Goal: Task Accomplishment & Management: Manage account settings

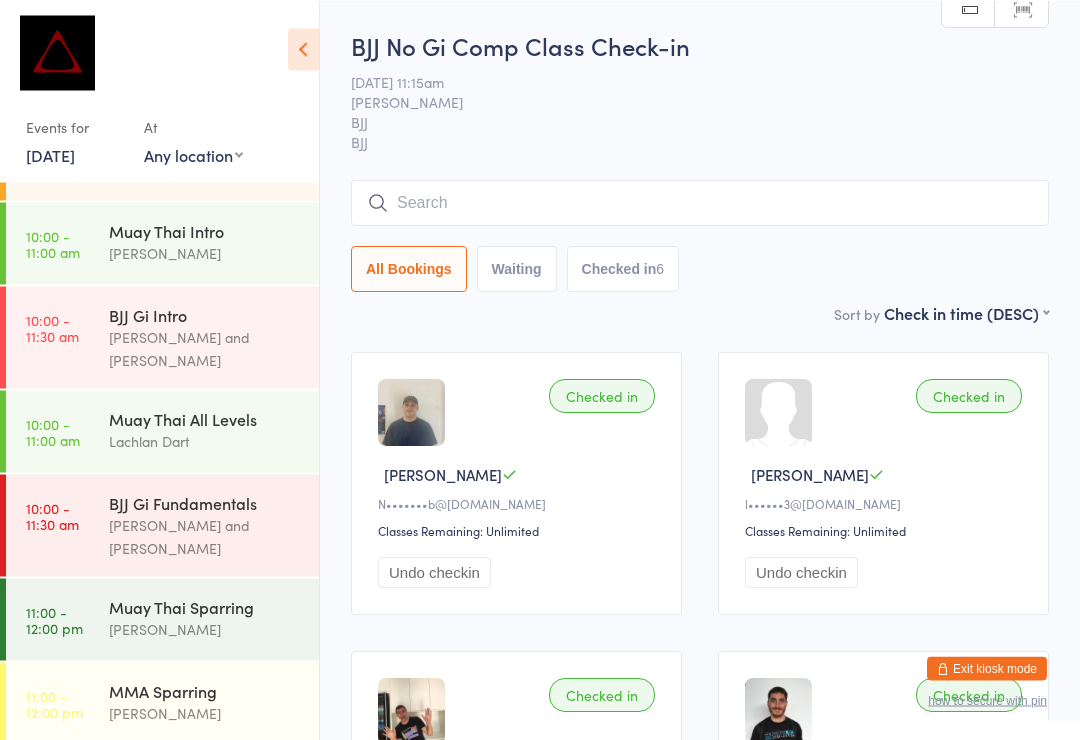
click at [582, 203] on input "search" at bounding box center [700, 202] width 698 height 46
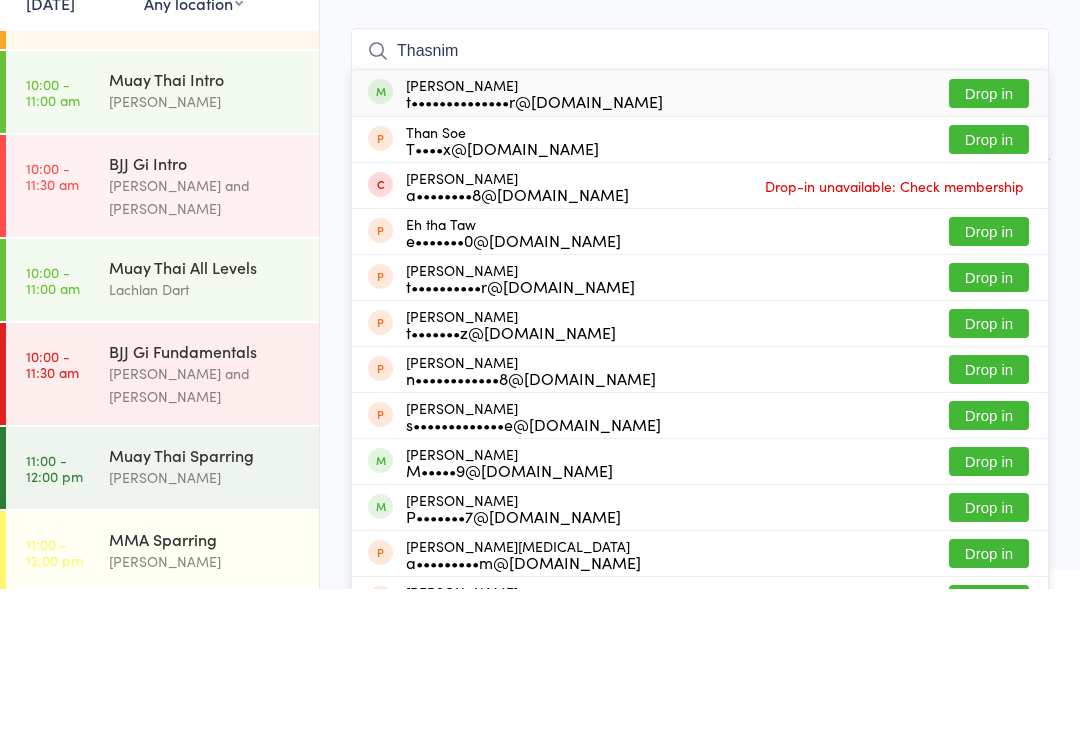
type input "Thasnim"
click at [996, 230] on button "Drop in" at bounding box center [989, 244] width 80 height 29
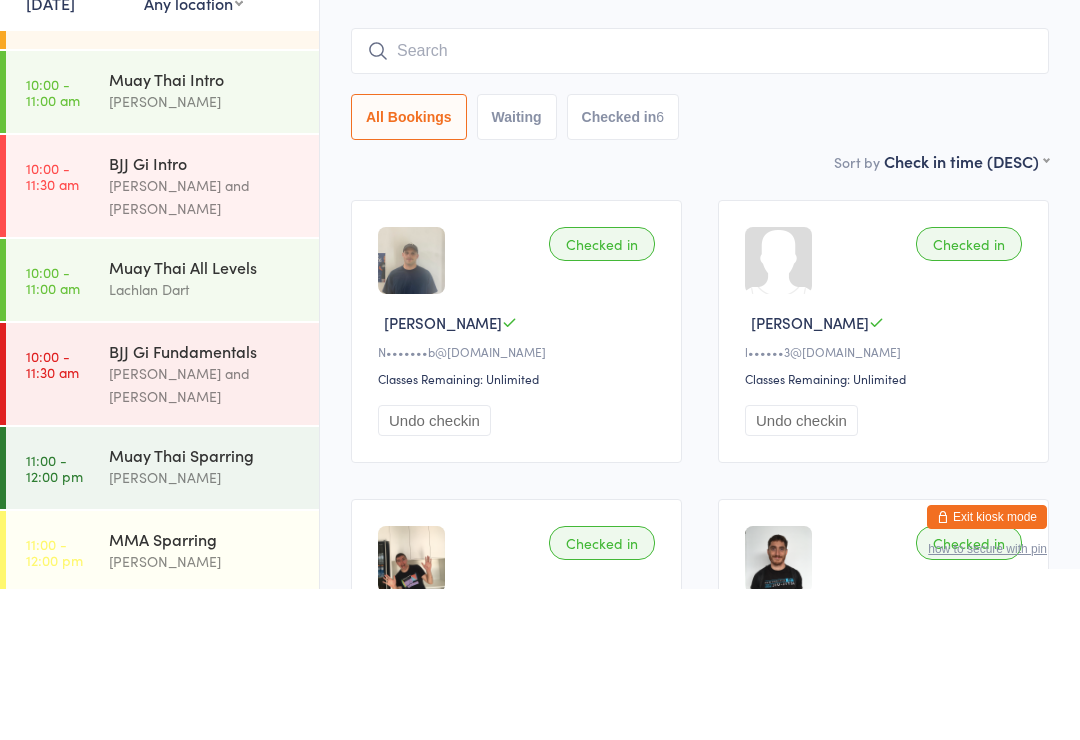
scroll to position [151, 0]
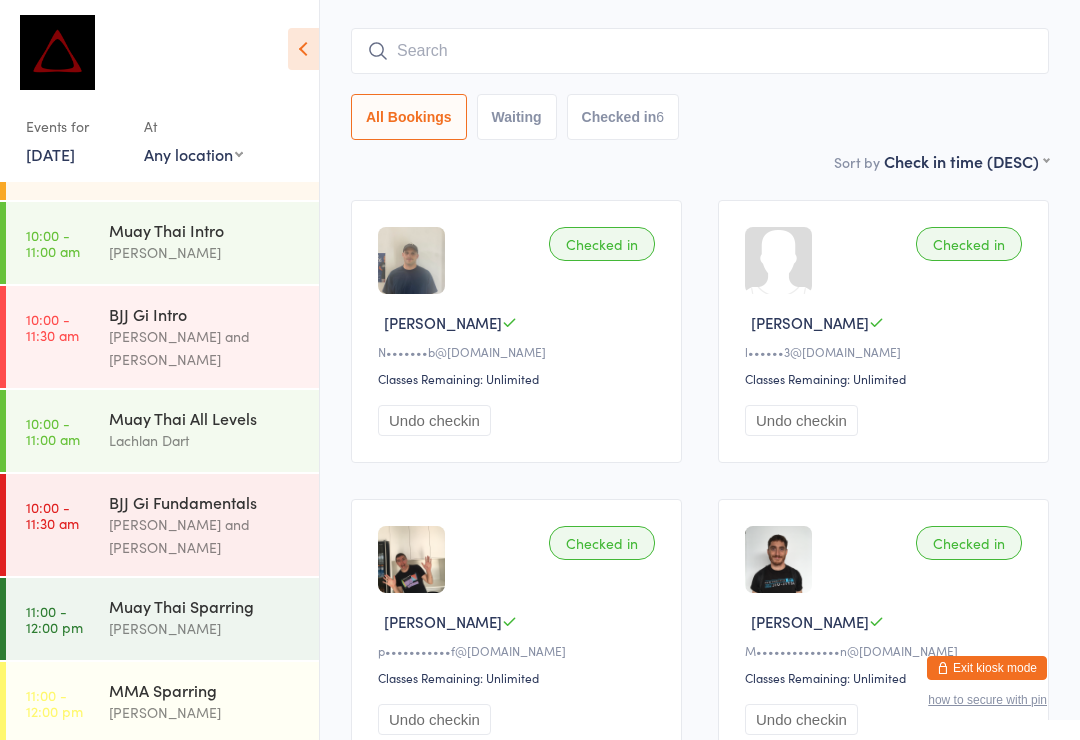
click at [612, 46] on input "search" at bounding box center [700, 51] width 698 height 46
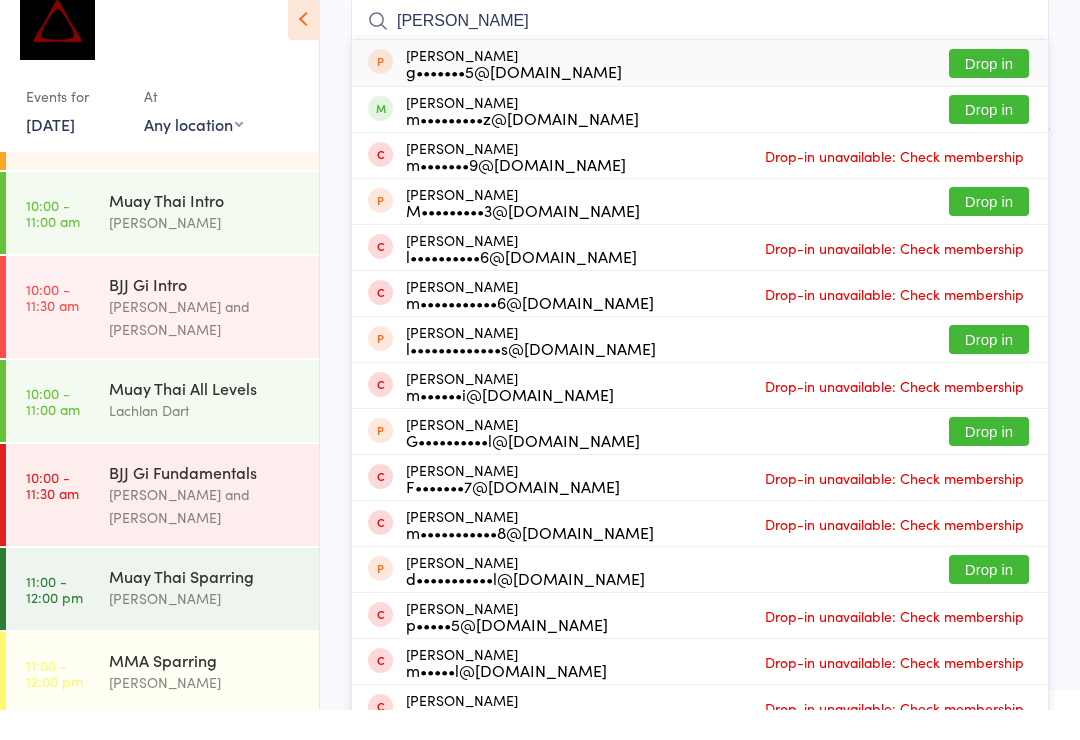
type input "Michael gra"
click at [1005, 125] on button "Drop in" at bounding box center [989, 139] width 80 height 29
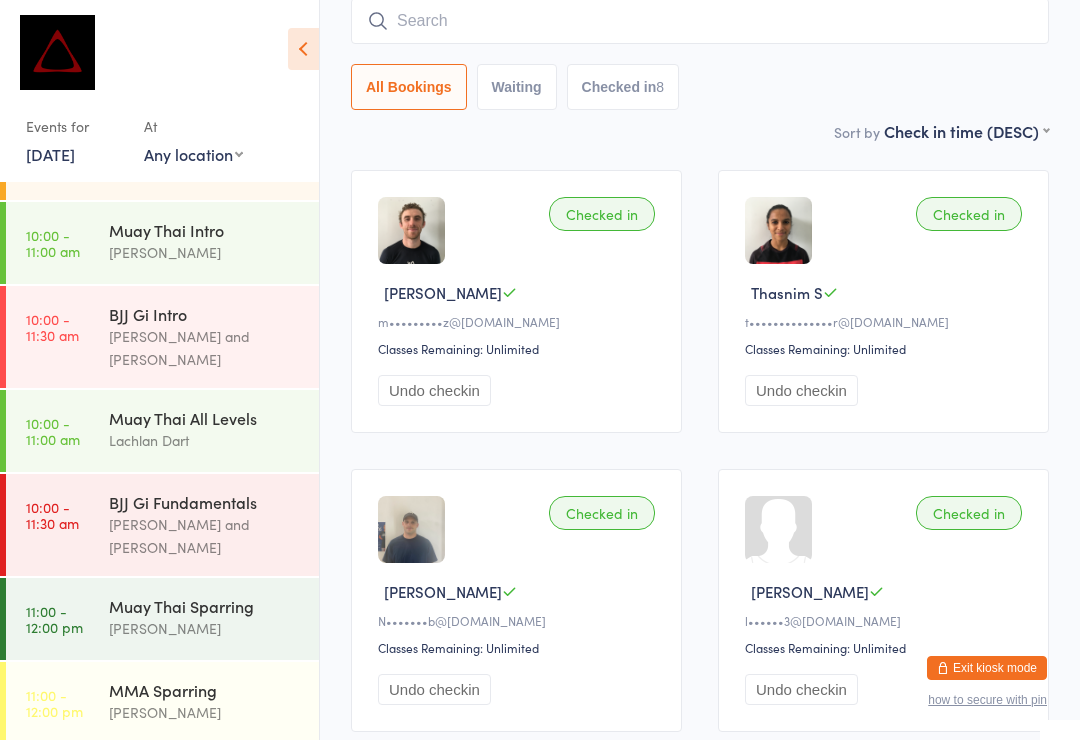
click at [1008, 676] on button "Exit kiosk mode" at bounding box center [987, 668] width 120 height 24
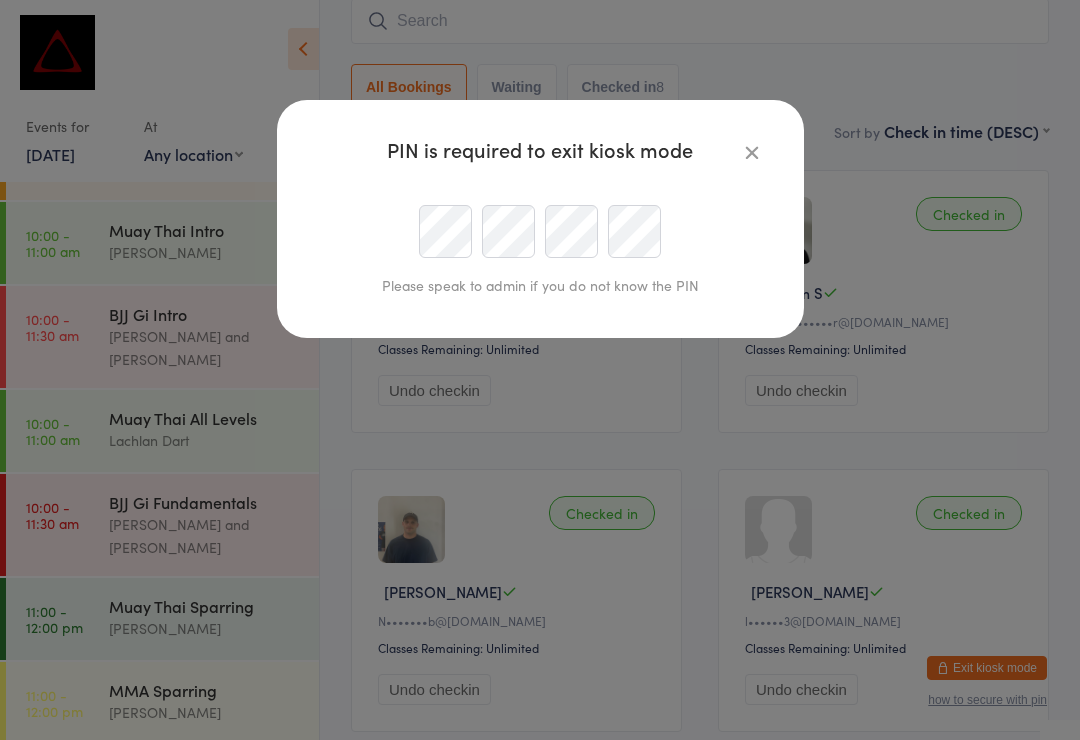
click at [468, 203] on div "Please speak to admin if you do not know the PIN" at bounding box center [540, 253] width 447 height 129
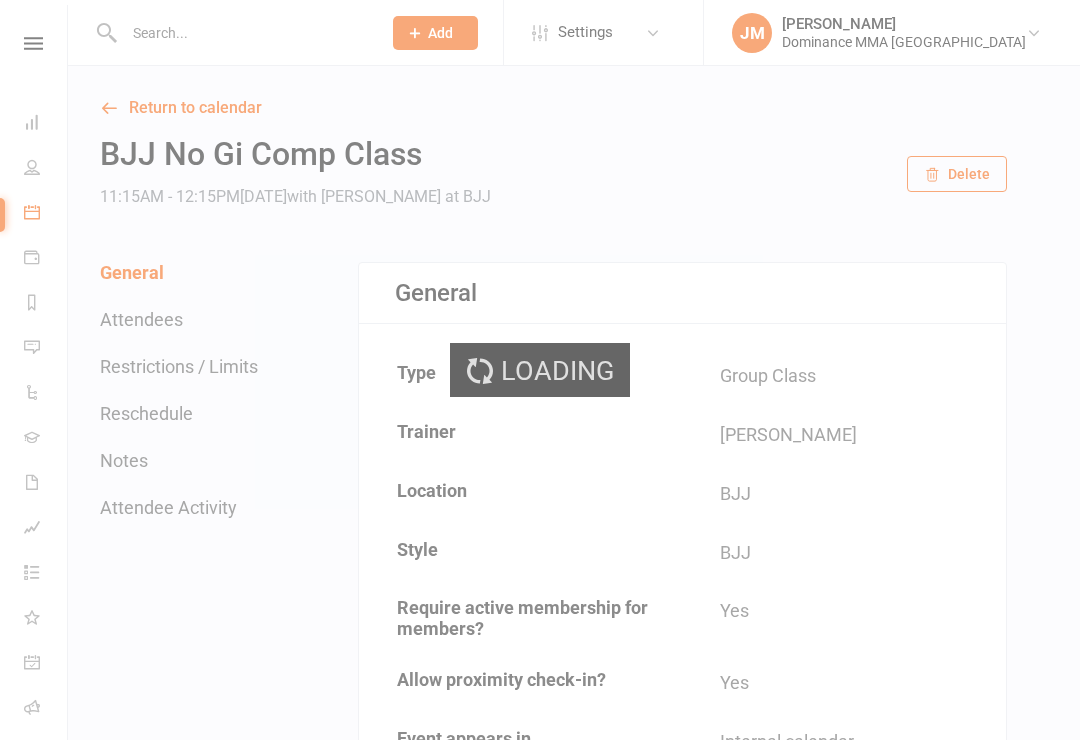
click at [175, 50] on div at bounding box center [231, 32] width 271 height 65
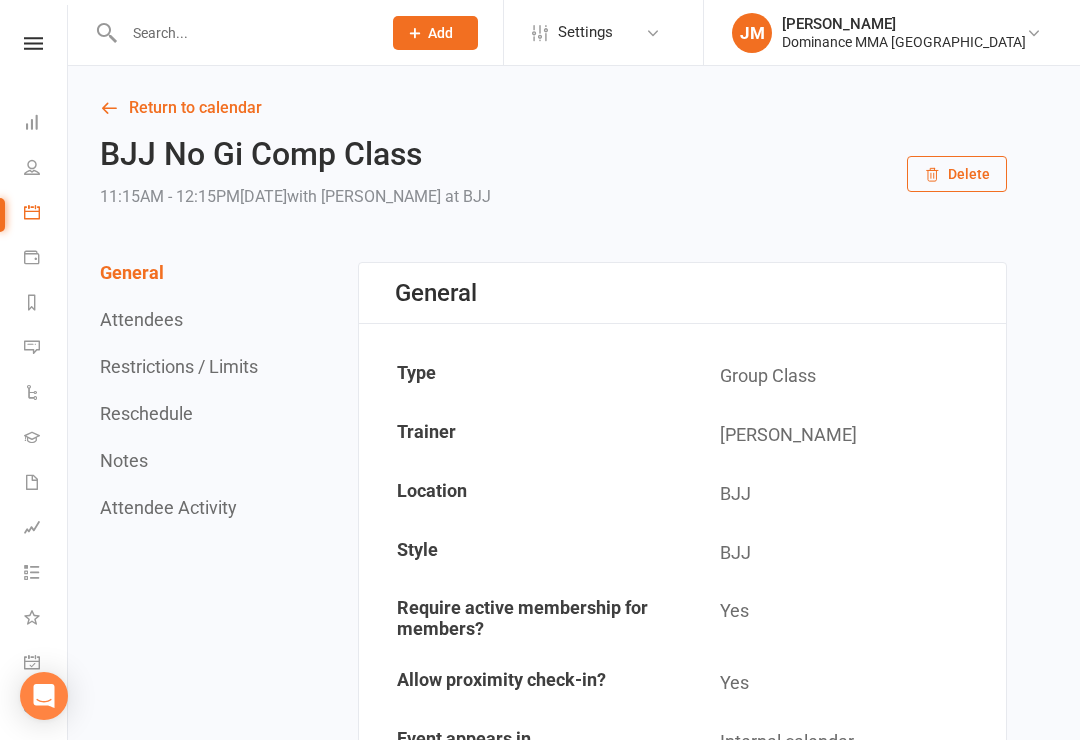
click at [424, 37] on icon at bounding box center [415, 33] width 18 height 18
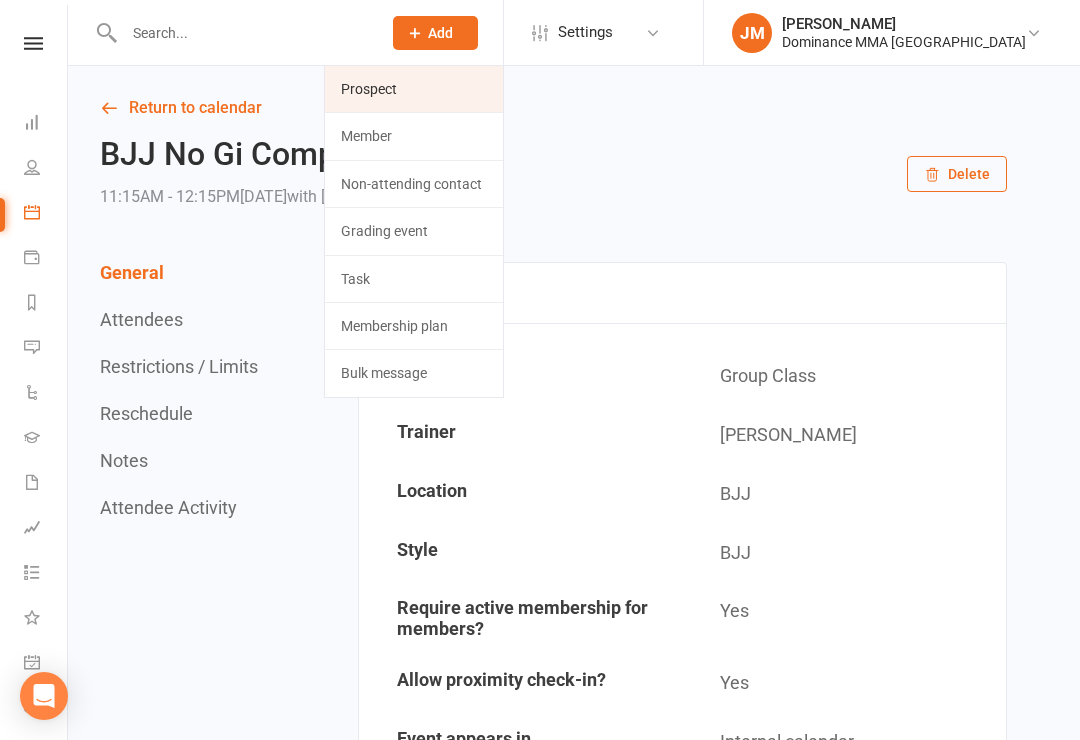
click at [450, 105] on link "Prospect" at bounding box center [414, 89] width 178 height 46
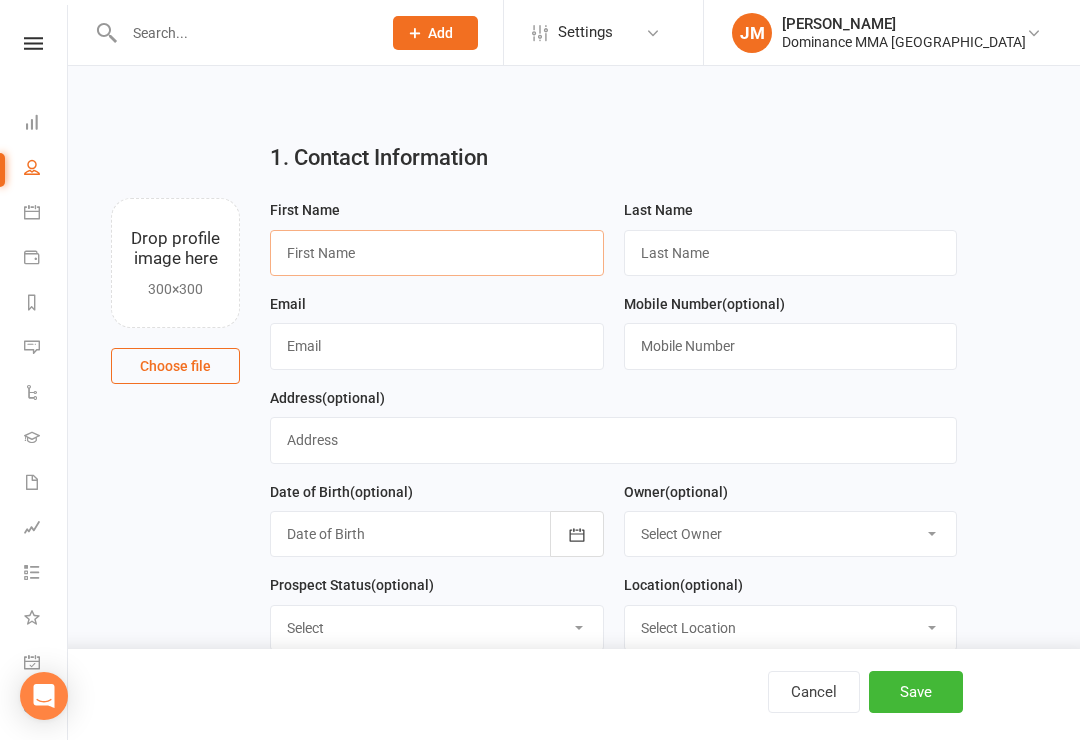
click at [433, 265] on input "text" at bounding box center [437, 253] width 334 height 46
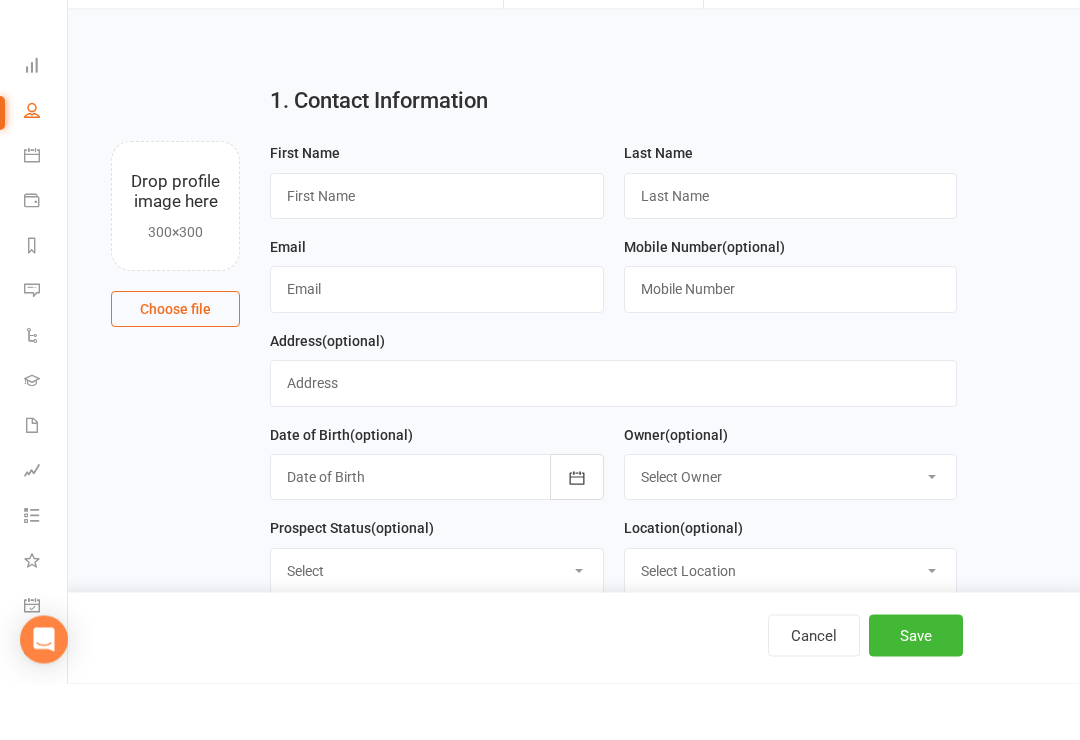
click at [10, 147] on li "People" at bounding box center [33, 169] width 67 height 45
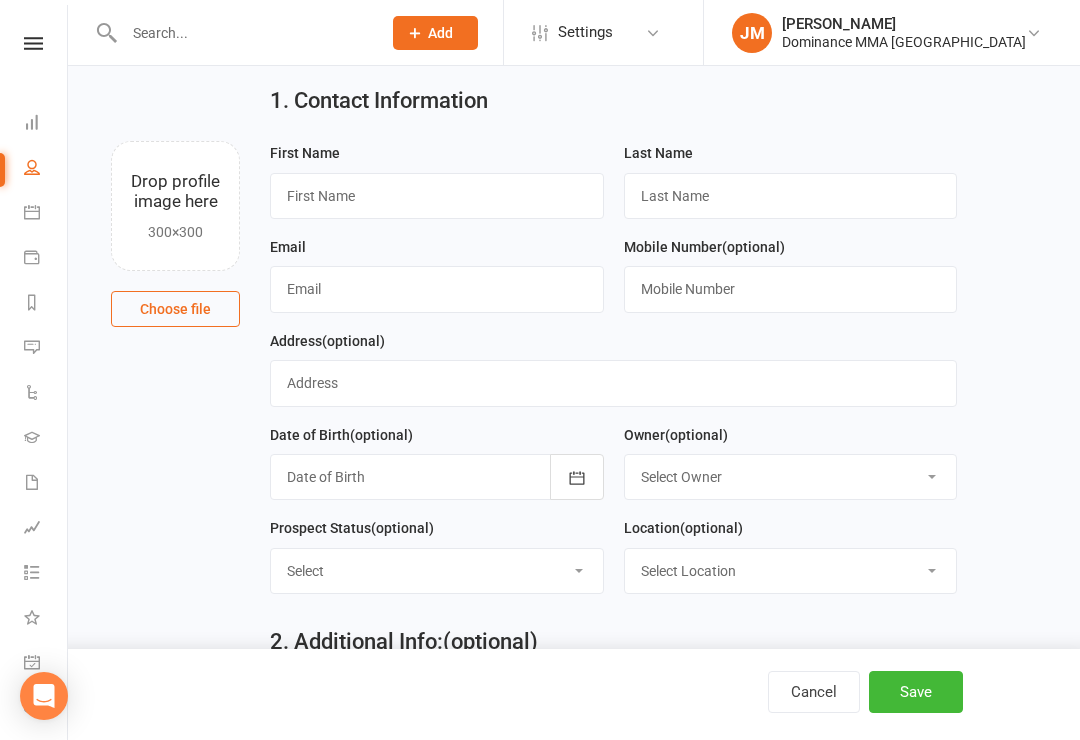
click at [23, 63] on div "Clubworx" at bounding box center [33, 69] width 67 height 65
click at [51, 102] on link "Dashboard" at bounding box center [46, 124] width 45 height 45
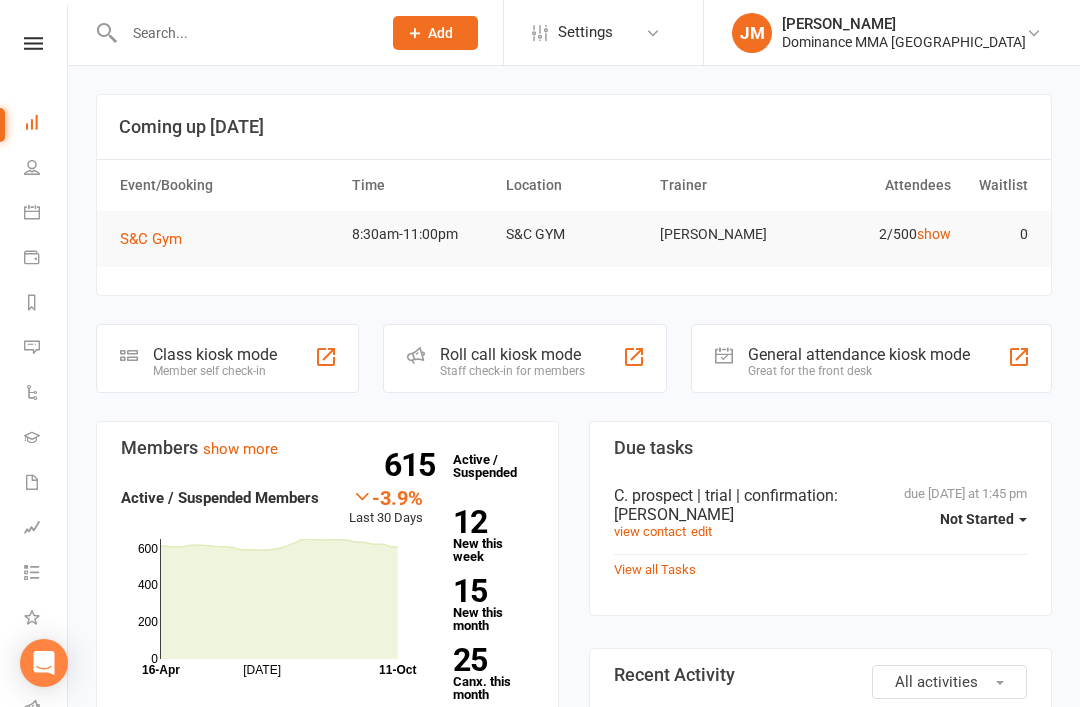
click at [163, 41] on input "text" at bounding box center [242, 33] width 249 height 28
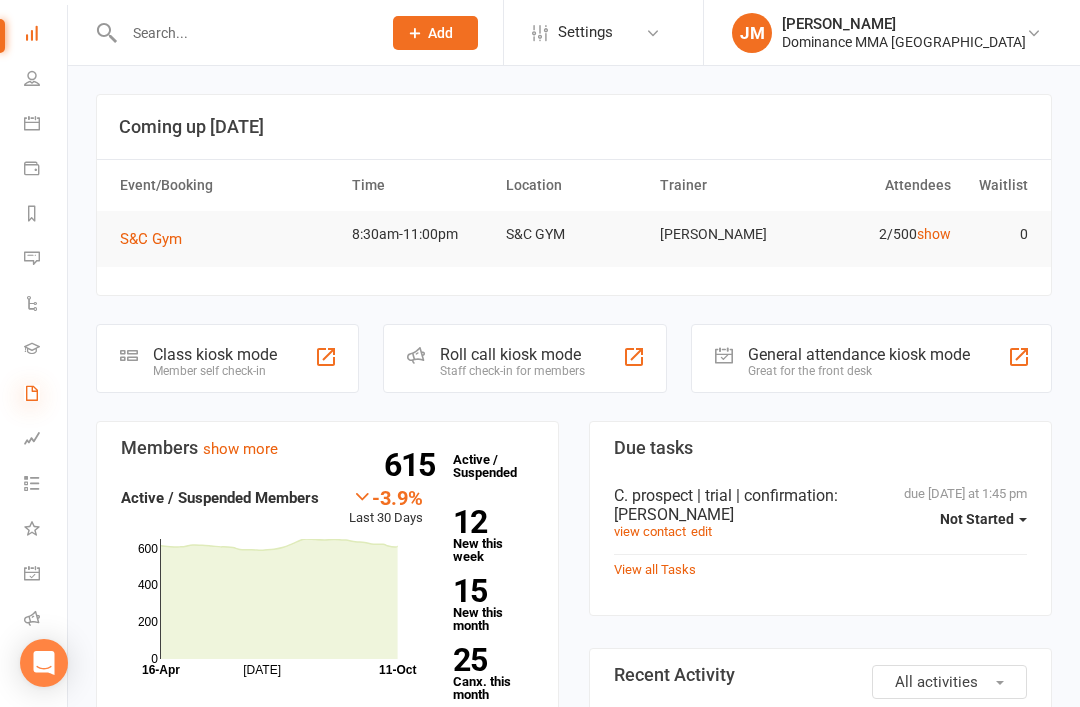
click at [31, 390] on icon at bounding box center [32, 393] width 16 height 16
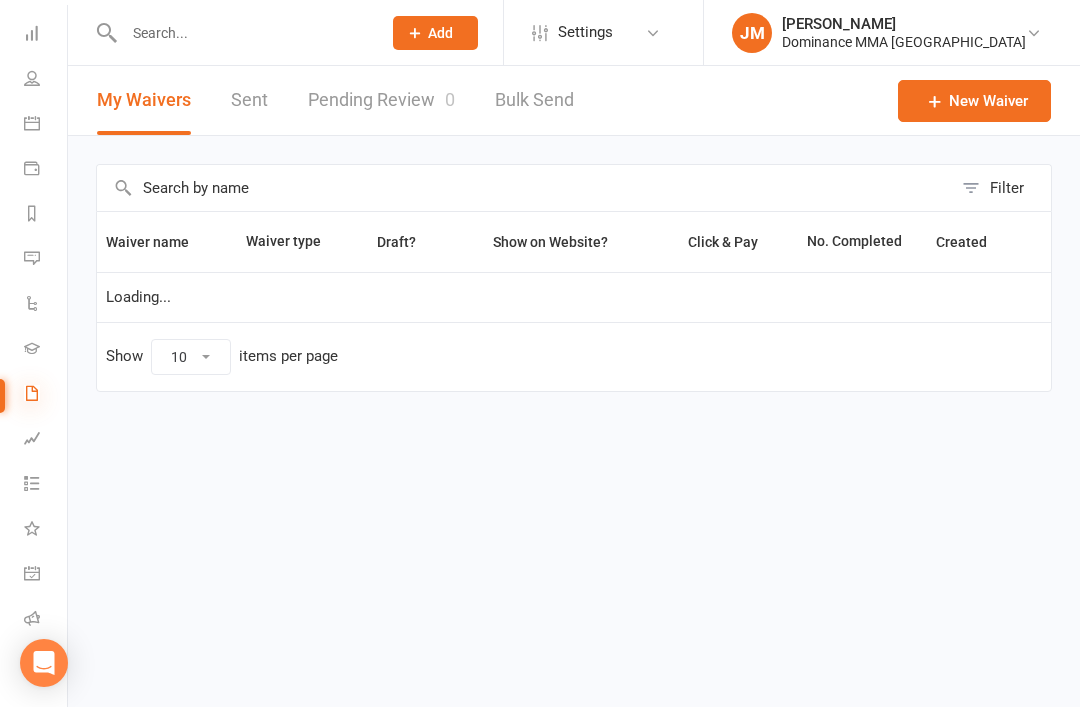
select select "100"
click at [378, 106] on link "Pending Review 0" at bounding box center [381, 100] width 147 height 69
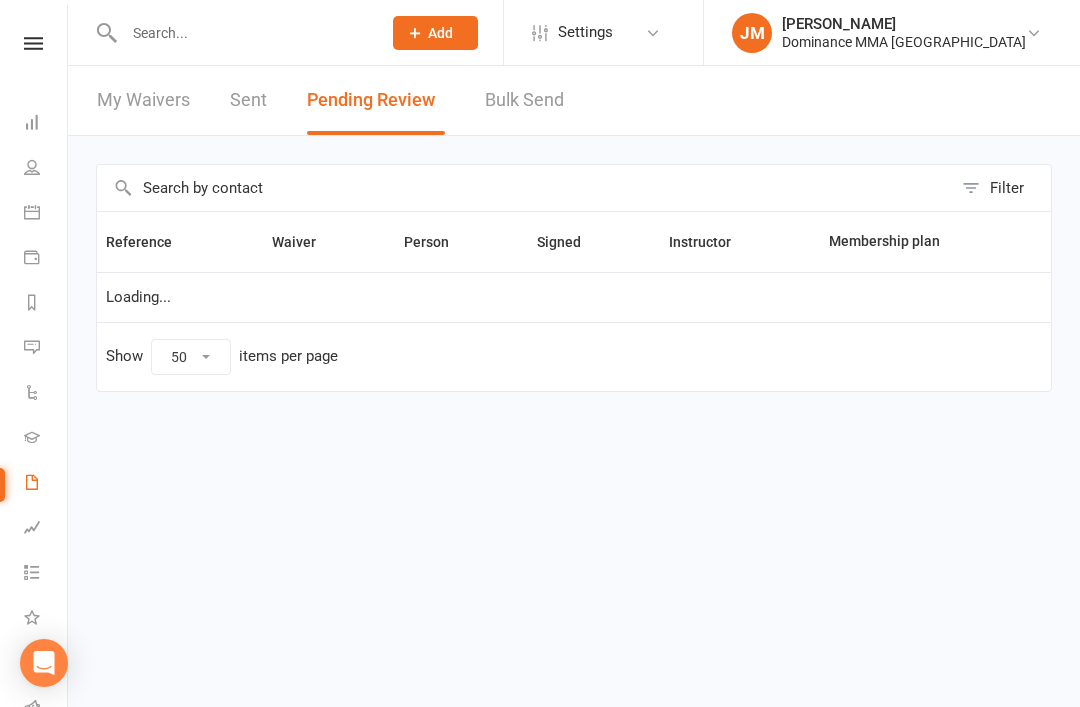
select select "50"
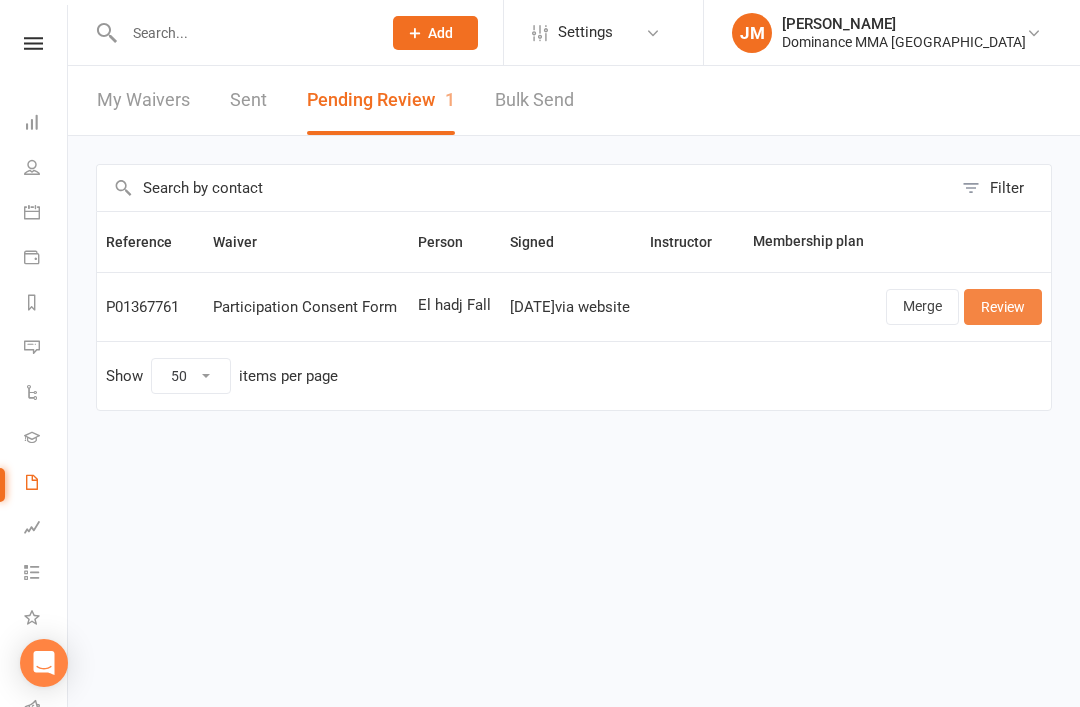
click at [1009, 315] on link "Review" at bounding box center [1003, 307] width 78 height 36
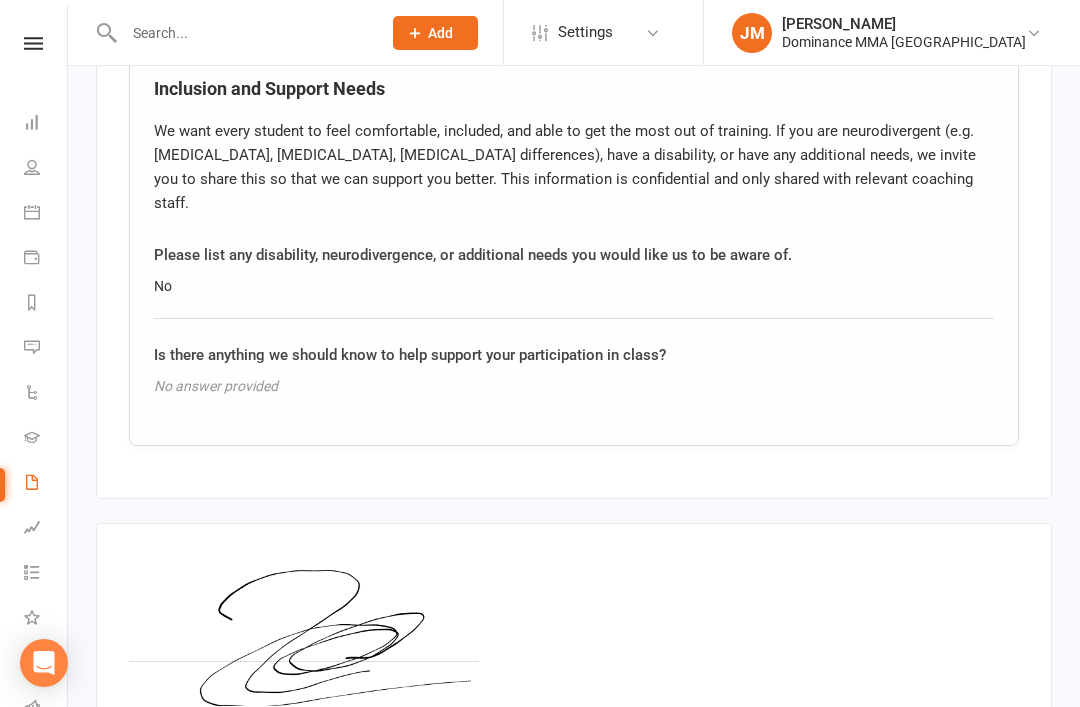
scroll to position [1775, 0]
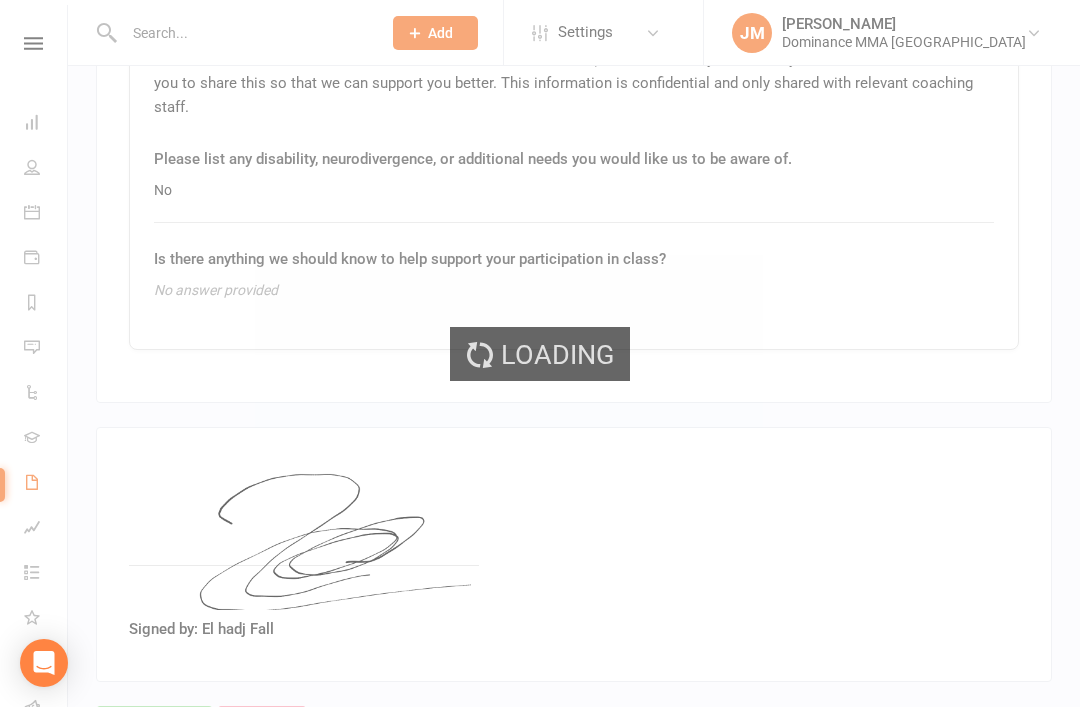
select select "50"
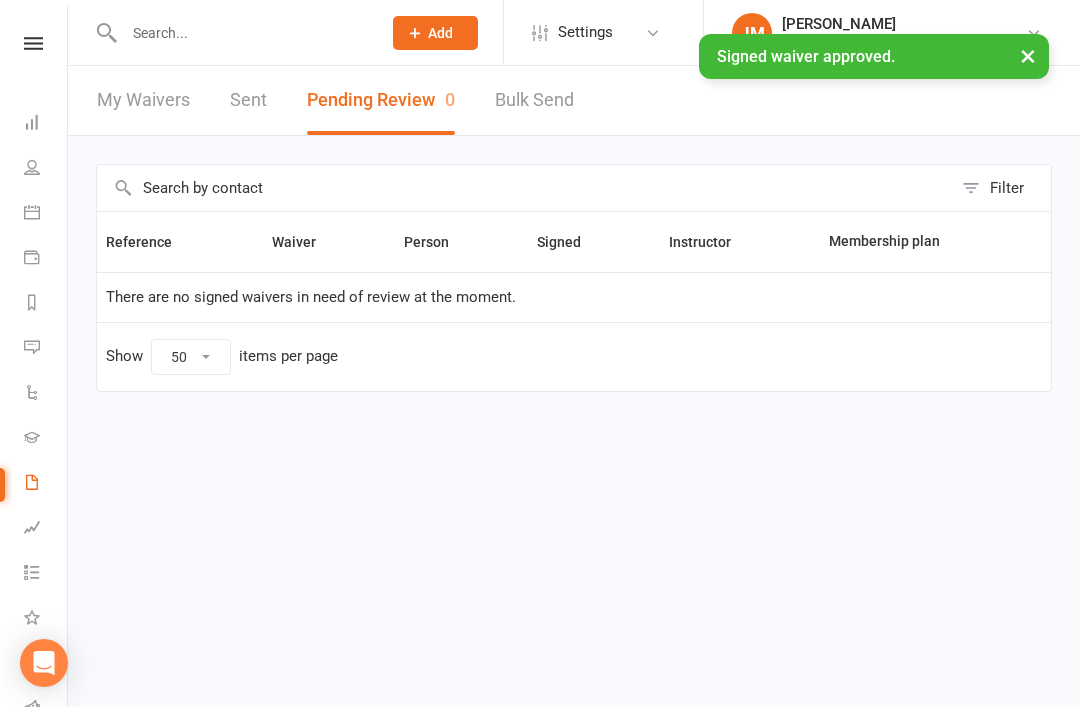
click at [170, 24] on input "text" at bounding box center [242, 33] width 249 height 28
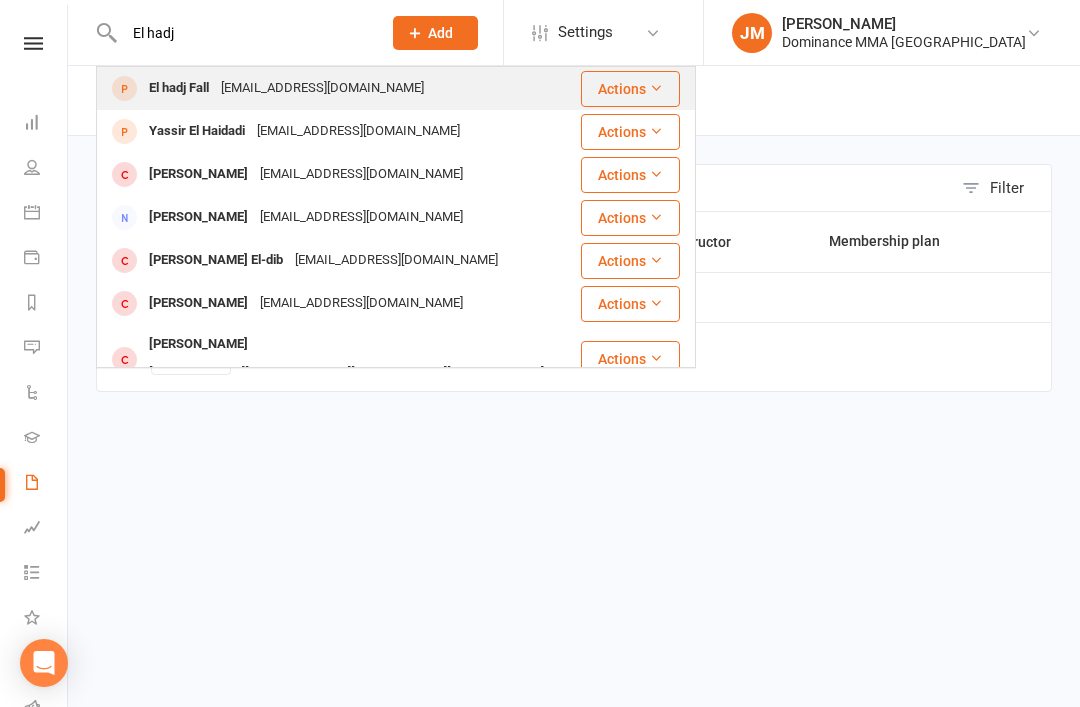
type input "El hadj"
click at [182, 89] on div "El hadj Fall" at bounding box center [179, 88] width 72 height 29
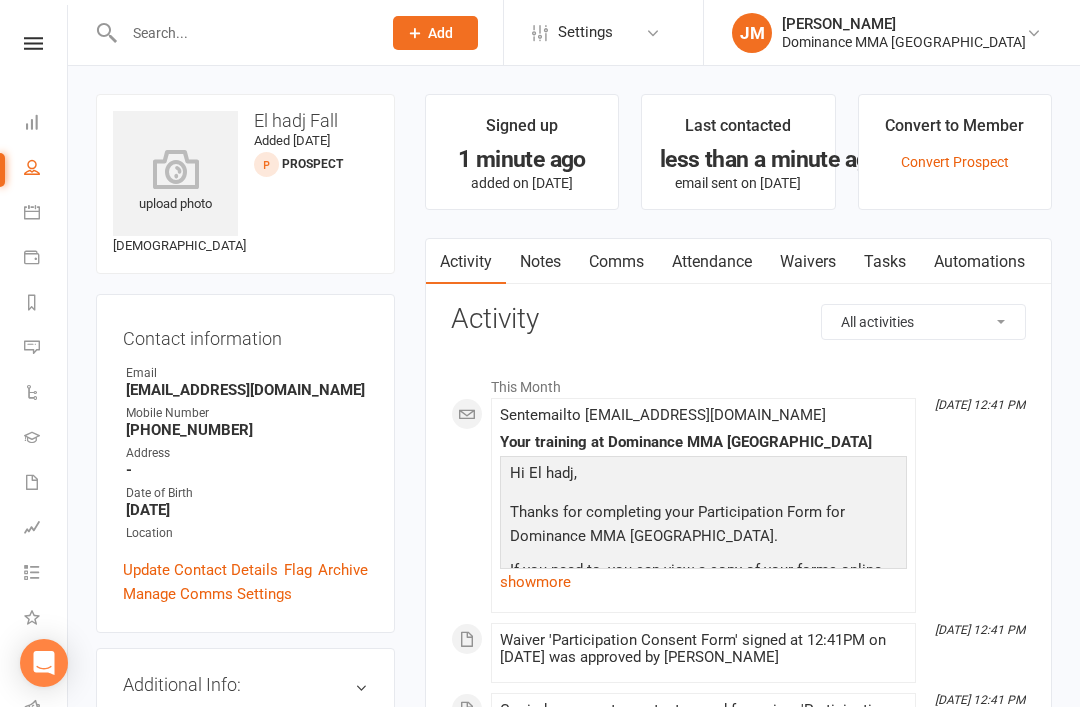
click at [539, 271] on link "Notes" at bounding box center [540, 262] width 69 height 46
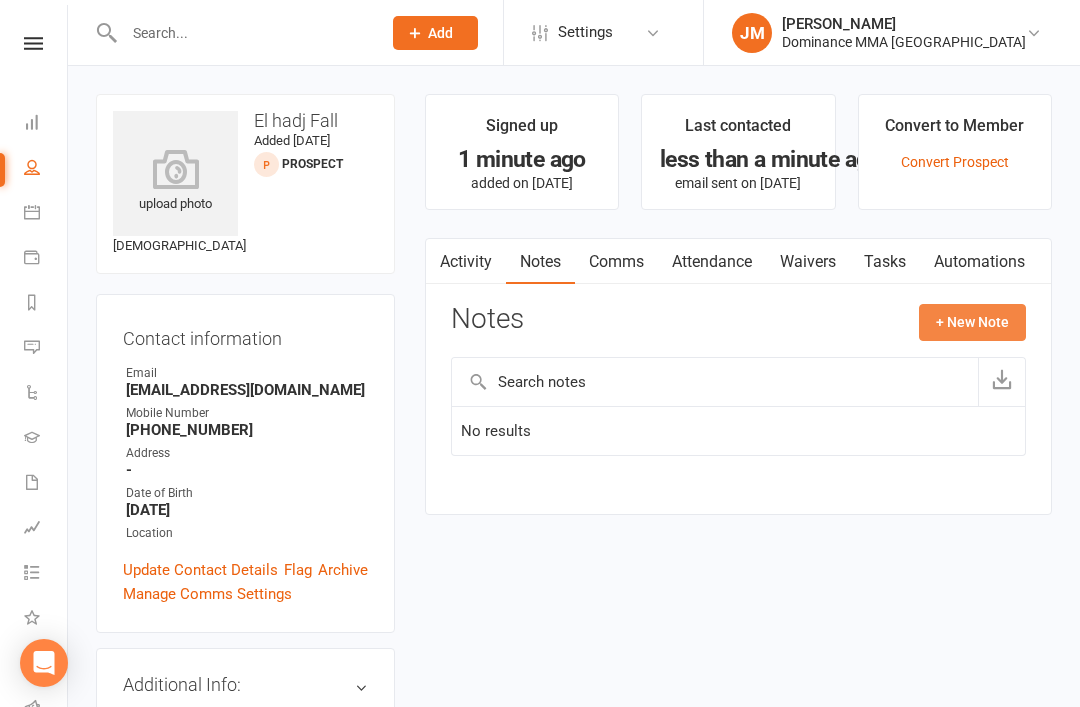
click at [987, 316] on button "+ New Note" at bounding box center [972, 322] width 107 height 36
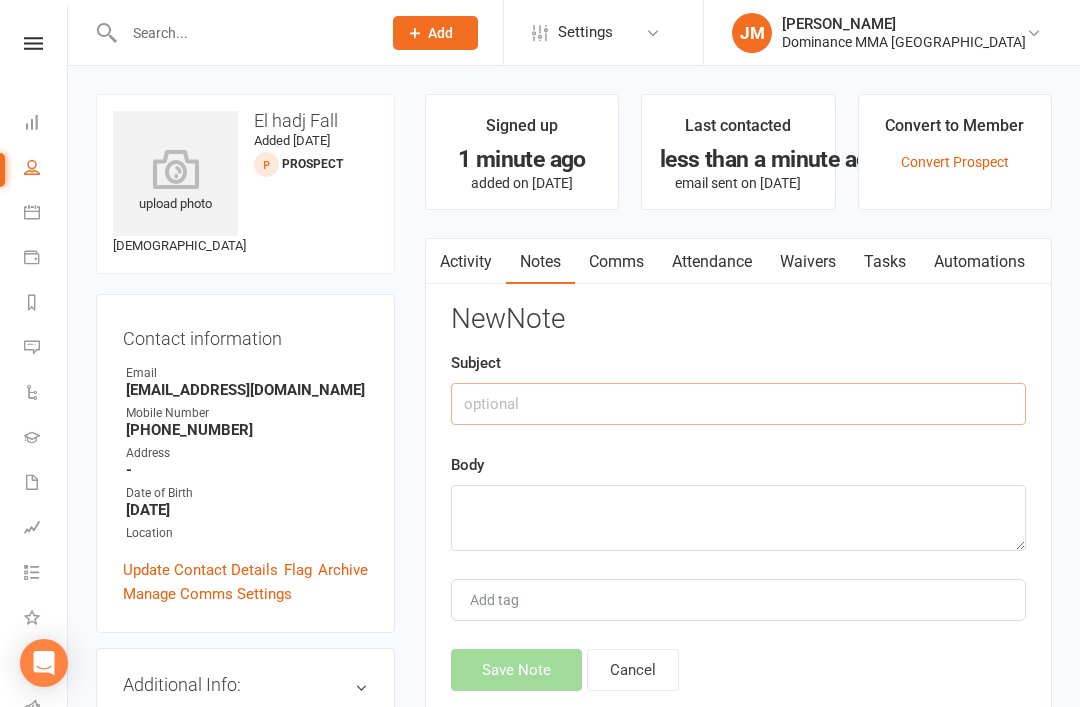
click at [501, 383] on input "text" at bounding box center [738, 404] width 575 height 42
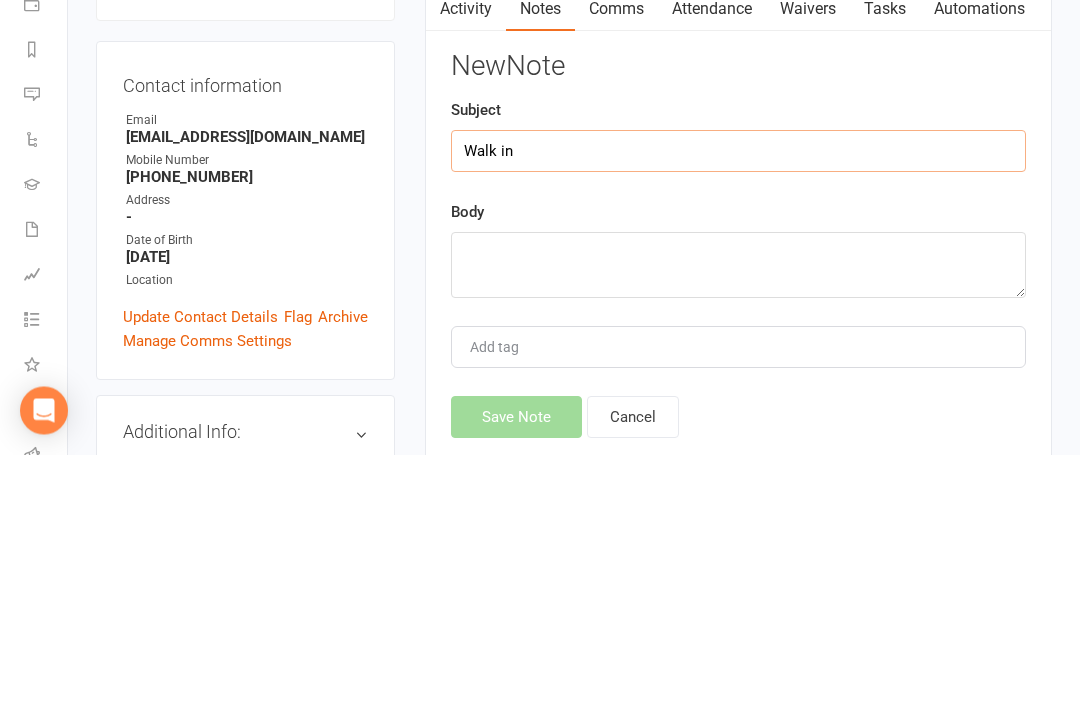
type input "Walk in"
click at [494, 485] on textarea at bounding box center [738, 518] width 575 height 66
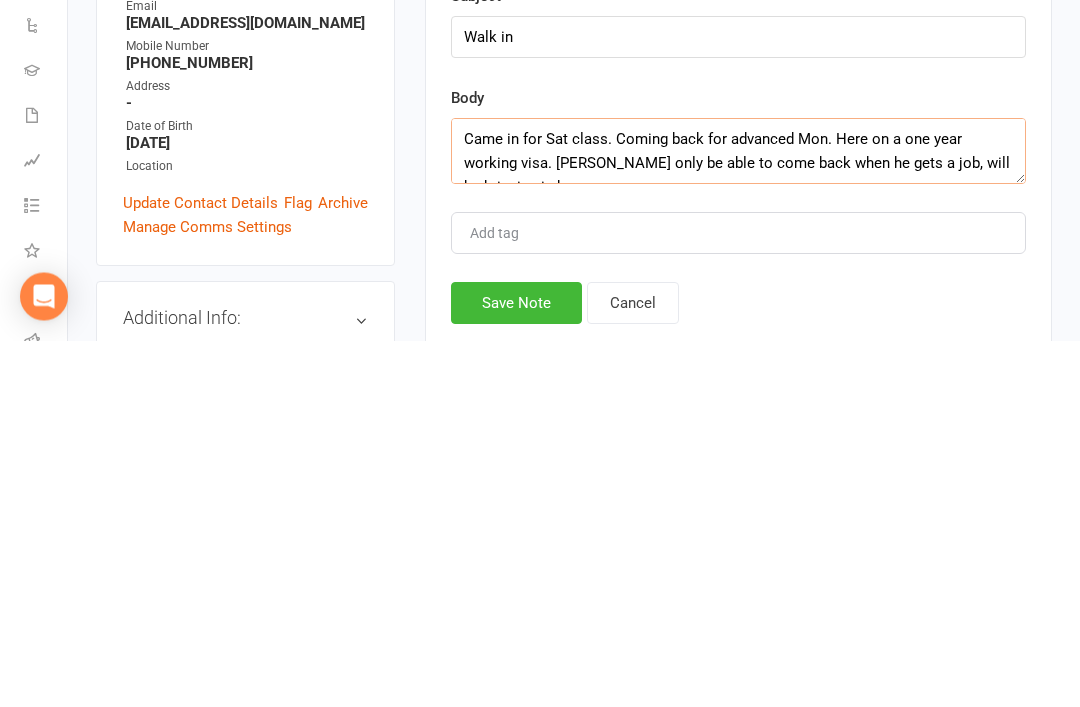
scroll to position [13, 0]
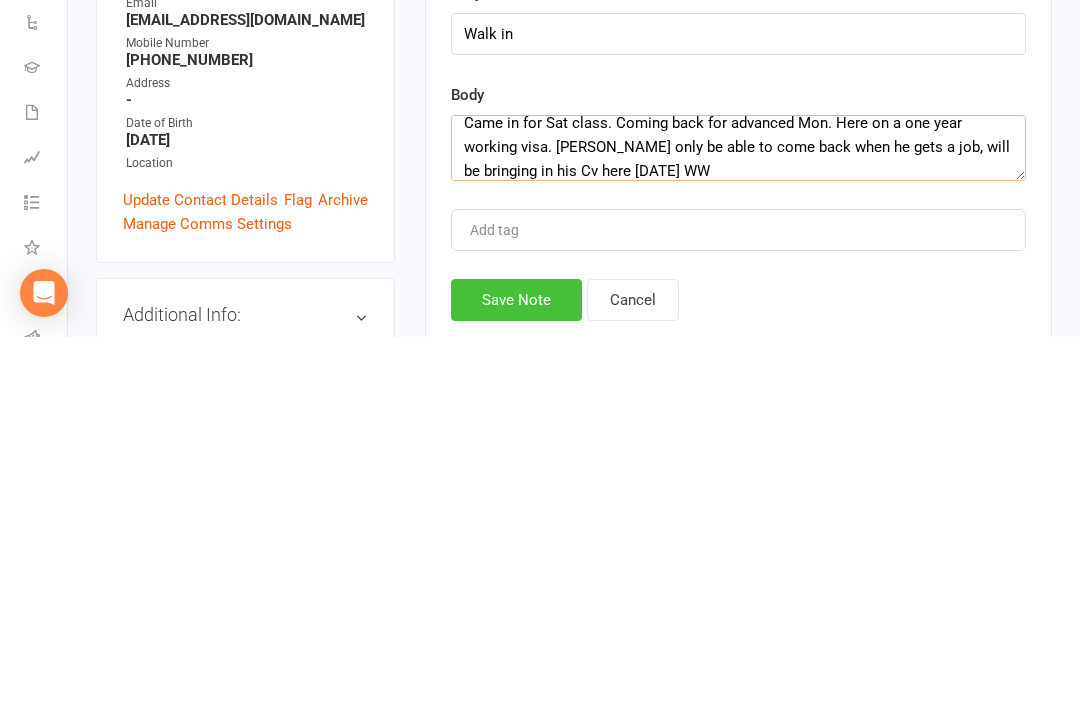
type textarea "Came in for Sat class. Coming back for advanced Mon. Here on a one year working…"
click at [516, 649] on button "Save Note" at bounding box center [516, 670] width 131 height 42
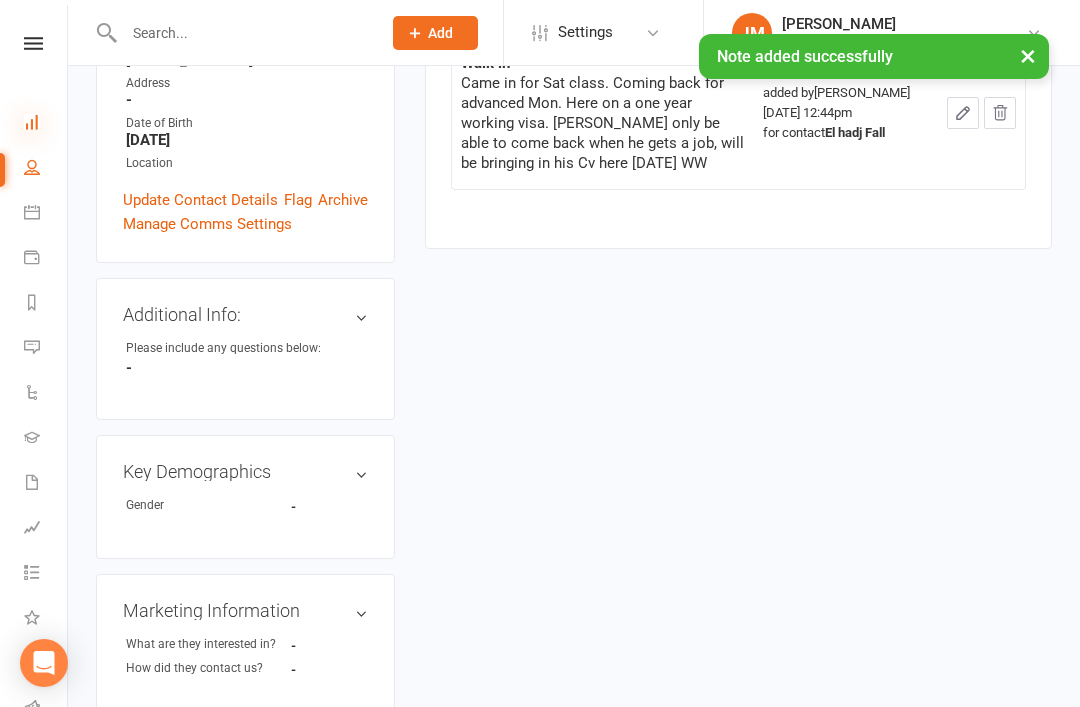
click at [36, 125] on icon at bounding box center [32, 122] width 16 height 16
